Goal: Transaction & Acquisition: Purchase product/service

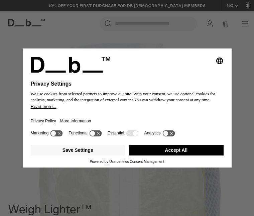
click at [175, 131] on button "Accept All" at bounding box center [176, 150] width 95 height 11
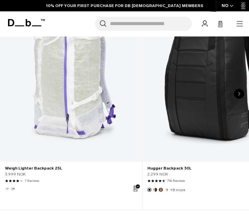
scroll to position [421, 0]
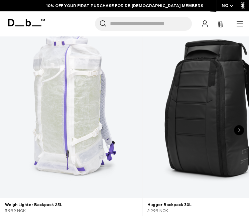
click at [205, 128] on icon "Next slide" at bounding box center [239, 130] width 2 height 4
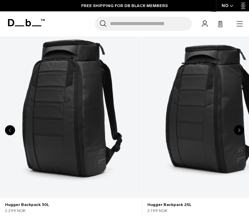
click at [205, 128] on icon "Next slide" at bounding box center [239, 130] width 2 height 4
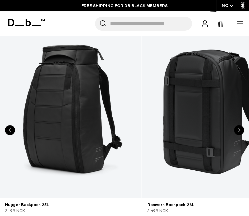
click at [205, 128] on icon "Next slide" at bounding box center [239, 130] width 2 height 4
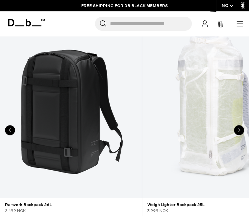
click at [205, 128] on icon "Next slide" at bounding box center [239, 130] width 2 height 4
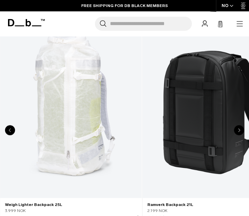
click at [205, 128] on icon "Next slide" at bounding box center [239, 130] width 2 height 4
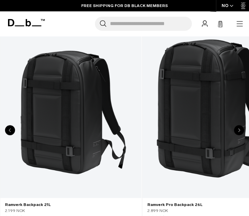
click at [205, 128] on icon "Next slide" at bounding box center [239, 130] width 2 height 4
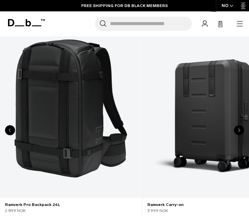
click at [205, 128] on icon "Next slide" at bounding box center [239, 130] width 2 height 4
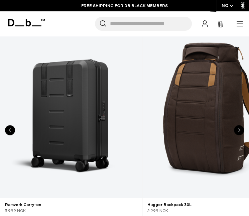
click at [205, 128] on icon "Next slide" at bounding box center [239, 130] width 2 height 4
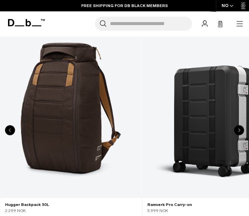
click at [205, 128] on icon "Next slide" at bounding box center [239, 130] width 2 height 4
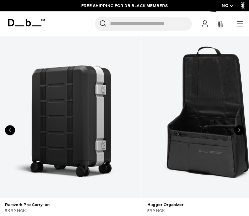
click at [205, 128] on icon "Next slide" at bounding box center [239, 130] width 2 height 4
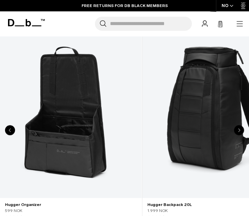
click at [205, 128] on icon "Next slide" at bounding box center [239, 130] width 2 height 4
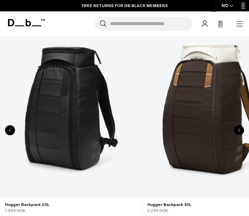
click at [205, 128] on icon "Next slide" at bounding box center [239, 130] width 2 height 4
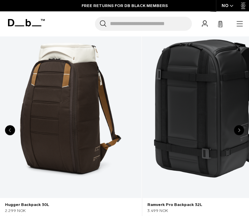
click at [205, 128] on icon "Next slide" at bounding box center [239, 130] width 2 height 4
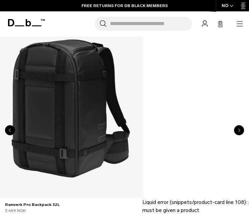
click at [205, 128] on icon "Next slide" at bounding box center [239, 130] width 2 height 4
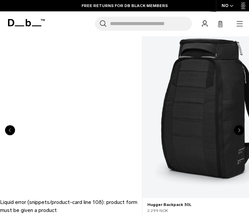
click at [205, 128] on icon "Next slide" at bounding box center [239, 130] width 2 height 4
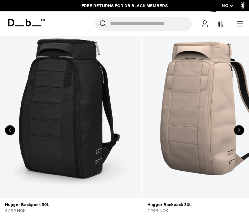
click at [205, 128] on icon "Next slide" at bounding box center [239, 130] width 2 height 4
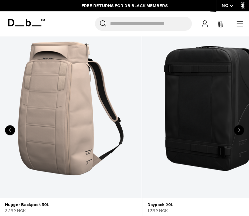
click at [205, 128] on icon "Next slide" at bounding box center [239, 130] width 2 height 4
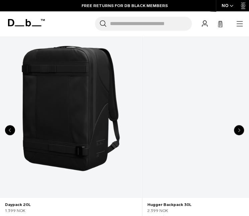
click at [205, 128] on icon "Next slide" at bounding box center [239, 130] width 2 height 4
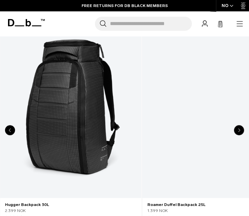
click at [205, 128] on icon "Next slide" at bounding box center [239, 130] width 2 height 4
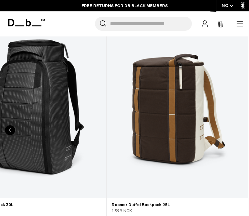
click at [205, 127] on link "Roamer Duffel Backpack 25L" at bounding box center [178, 108] width 142 height 179
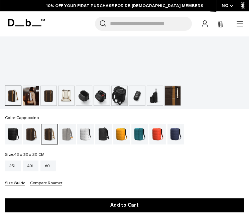
scroll to position [306, 0]
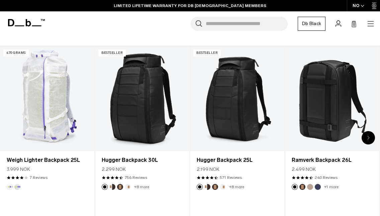
scroll to position [191, 0]
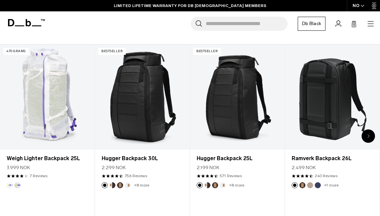
click at [238, 20] on input "Search for Bags, Luggage..." at bounding box center [247, 24] width 82 height 14
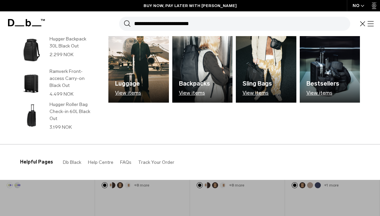
scroll to position [0, 0]
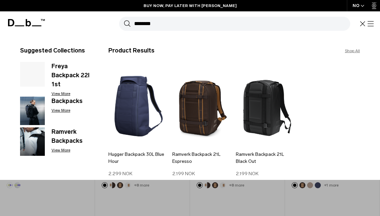
type input "********"
click at [124, 20] on button "Search" at bounding box center [127, 23] width 7 height 7
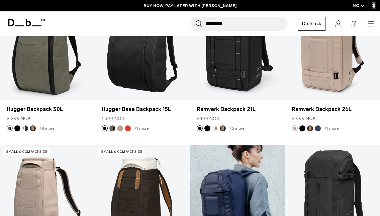
scroll to position [1278, 0]
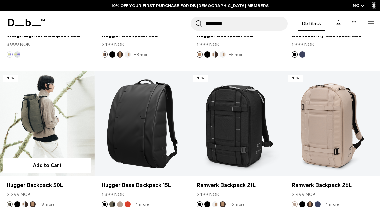
click at [22, 127] on link "Hugger Backpack 30L" at bounding box center [47, 123] width 95 height 105
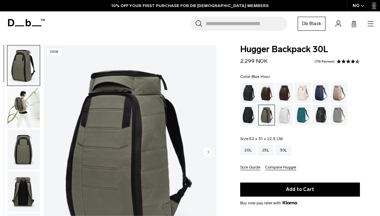
click at [320, 85] on div "Blue Hour" at bounding box center [320, 93] width 17 height 21
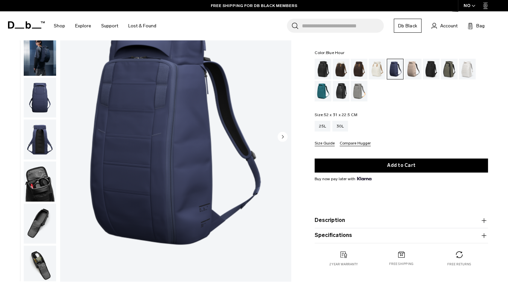
scroll to position [53, 0]
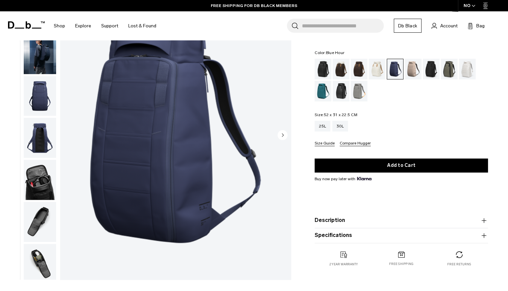
click at [49, 194] on img "button" at bounding box center [40, 180] width 32 height 40
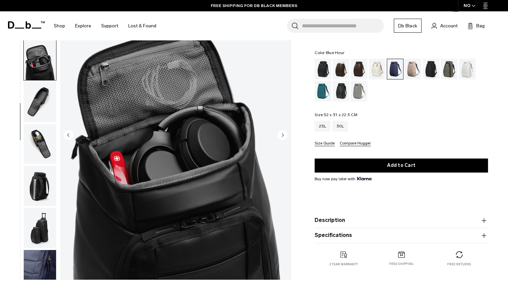
scroll to position [131, 0]
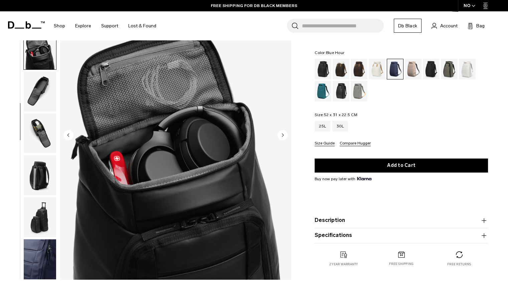
click at [50, 197] on img "button" at bounding box center [40, 217] width 32 height 40
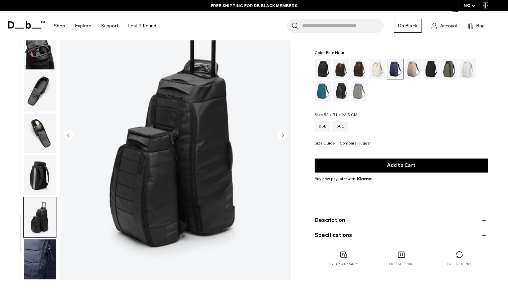
click at [48, 216] on img "button" at bounding box center [40, 260] width 32 height 40
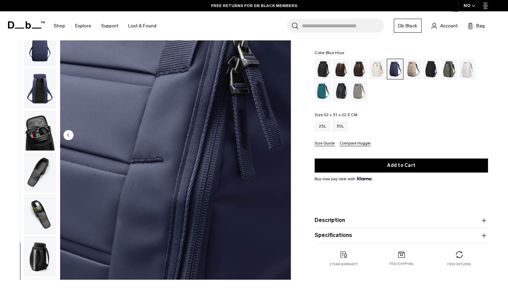
scroll to position [0, 0]
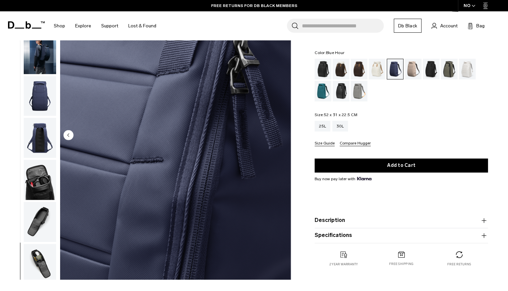
click at [32, 98] on img "button" at bounding box center [40, 96] width 32 height 40
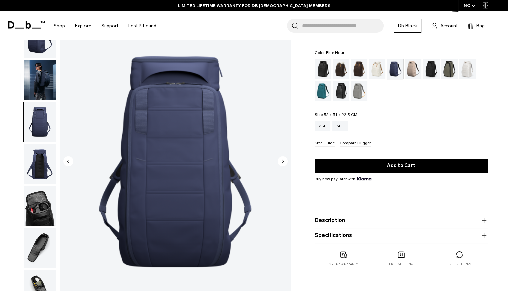
scroll to position [27, 0]
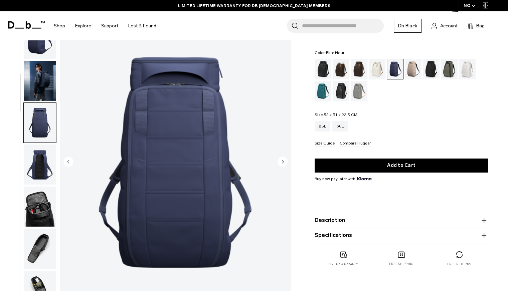
click at [40, 79] on img "button" at bounding box center [40, 81] width 32 height 40
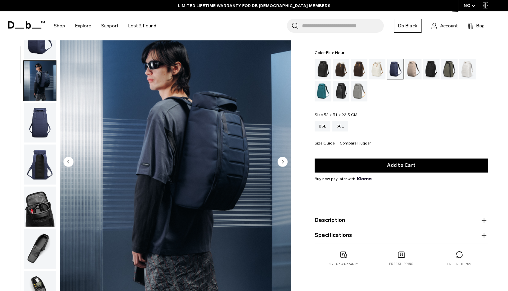
scroll to position [0, 0]
